Goal: Check status: Check status

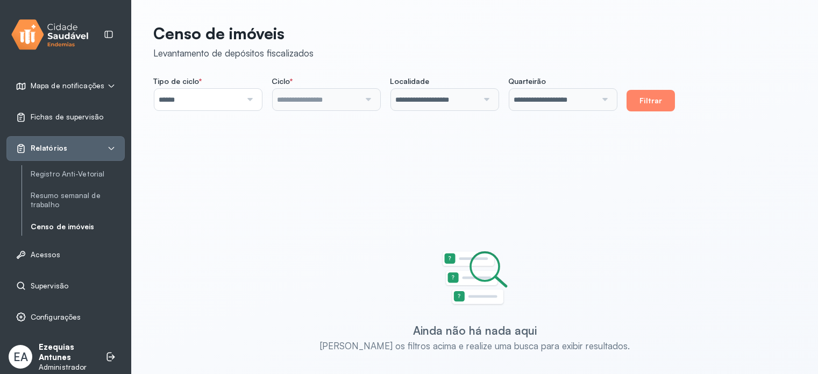
click at [662, 98] on button "Filtrar" at bounding box center [650, 101] width 48 height 22
click at [675, 99] on button "Filtrar" at bounding box center [650, 101] width 48 height 22
type input "**********"
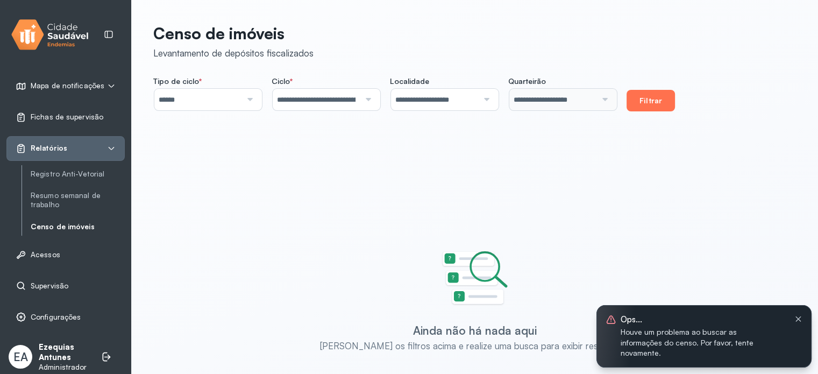
click at [669, 95] on button "Filtrar" at bounding box center [650, 101] width 48 height 22
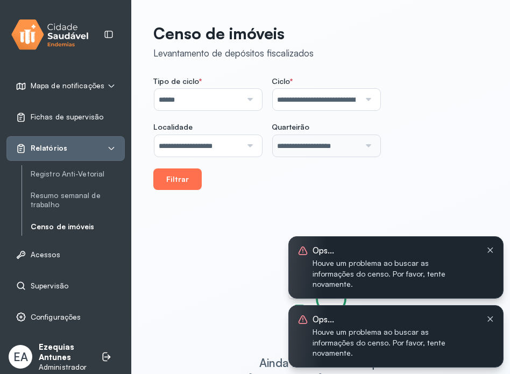
click at [168, 172] on button "Filtrar" at bounding box center [177, 179] width 48 height 22
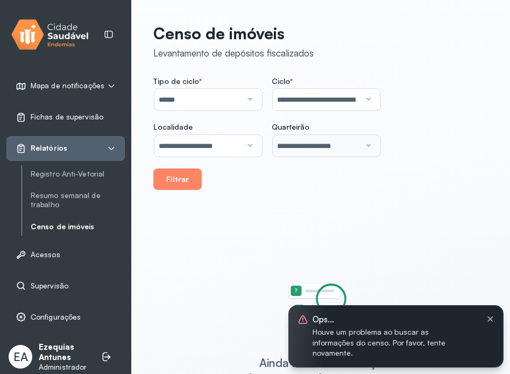
click at [44, 359] on p "Ezequias Antunes" at bounding box center [65, 352] width 52 height 20
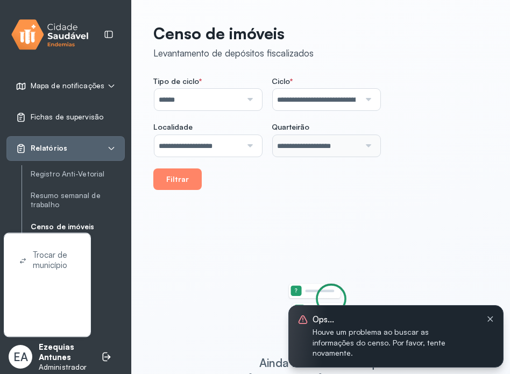
drag, startPoint x: 44, startPoint y: 274, endPoint x: 52, endPoint y: 268, distance: 10.4
click at [43, 273] on div "Trocar de município" at bounding box center [47, 260] width 65 height 33
